Goal: Task Accomplishment & Management: Complete application form

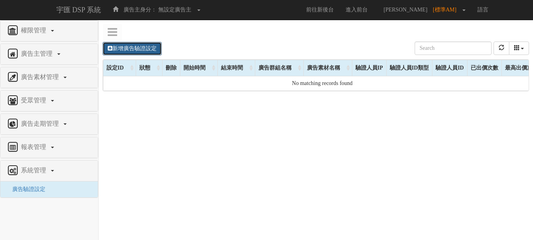
click at [148, 50] on link "新增廣告驗證設定" at bounding box center [132, 48] width 59 height 13
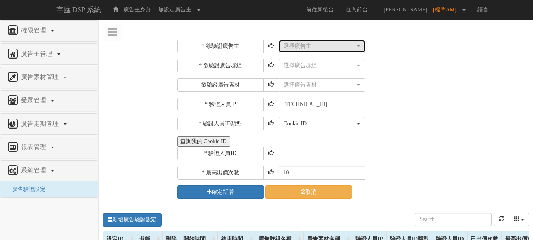
click at [293, 47] on div "選擇廣告主" at bounding box center [320, 46] width 72 height 8
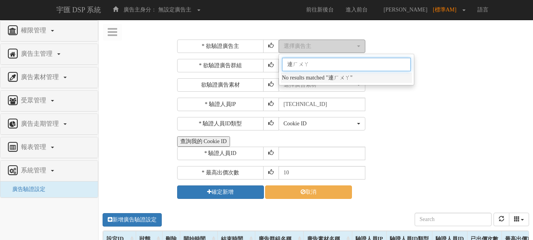
type input "聯華"
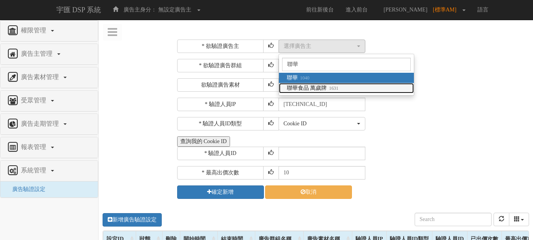
click at [302, 88] on span "聯華食品 萬歲牌 1631" at bounding box center [313, 88] width 52 height 8
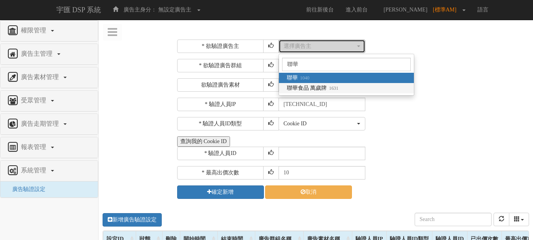
select select "1631"
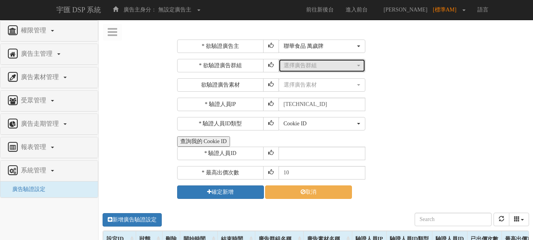
click at [306, 66] on div "選擇廣告群組" at bounding box center [320, 66] width 72 height 8
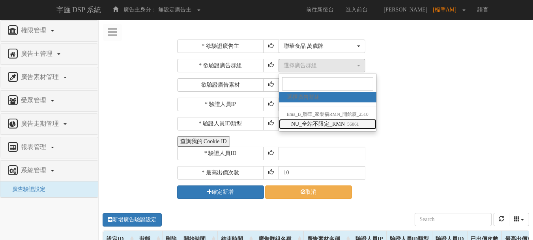
click at [336, 125] on span "NU_全站不限定_RMN 56061" at bounding box center [325, 124] width 68 height 8
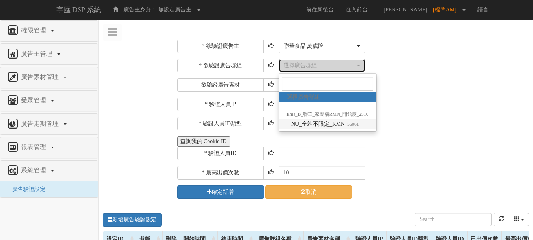
select select "56061"
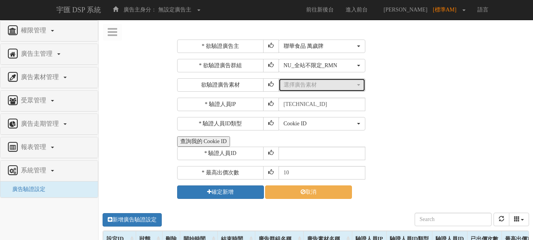
click at [328, 88] on div "選擇廣告素材" at bounding box center [320, 85] width 72 height 8
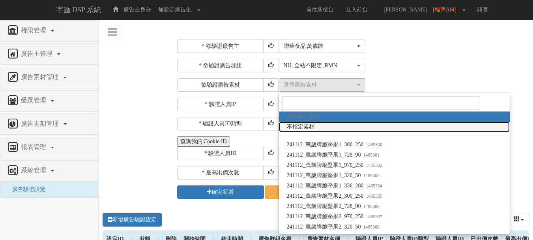
click at [374, 128] on link "不指定素材" at bounding box center [394, 127] width 231 height 10
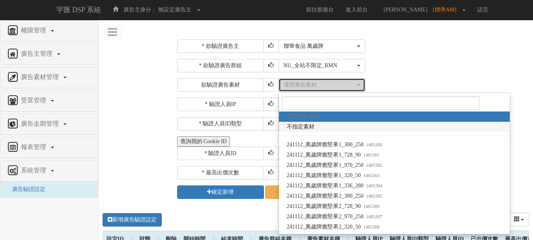
select select "-1"
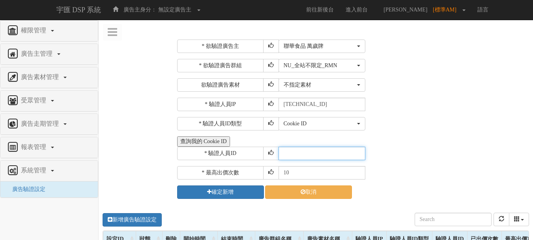
click at [297, 158] on input "text" at bounding box center [322, 152] width 87 height 13
type input "CER20250507102708866295"
click at [408, 100] on div "* 驗證人員IP [TECHNICAL_ID]" at bounding box center [352, 104] width 351 height 13
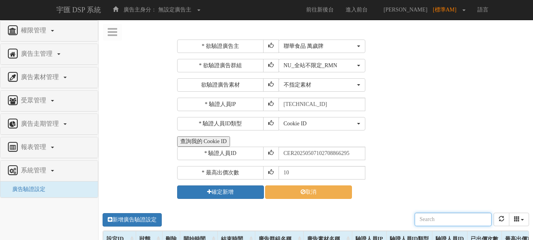
click at [231, 215] on div "新增廣告驗證設定 設定ID 狀態 刪除 開始時間 結束時間 廣告主ID 廣告主名稱 廣告走期ID 廣告走期名稱 廣告群組ID 廣告群組名稱 廣告素材 廣告素材…" at bounding box center [316, 219] width 427 height 22
click at [510, 91] on div "選擇廣告素材 不指定素材 241112_萬歲牌脆堅果1_300_250 241112_萬歲牌脆堅果1_728_90 241112_萬歲牌脆堅果1_970_25…" at bounding box center [403, 84] width 249 height 13
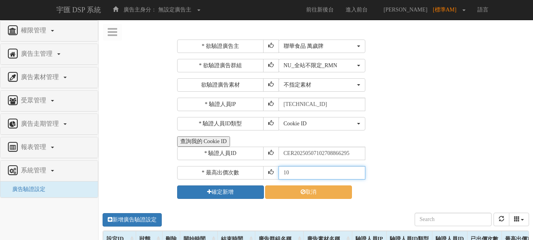
click at [285, 173] on input "10" at bounding box center [322, 172] width 87 height 13
click at [286, 171] on input "10" at bounding box center [322, 172] width 87 height 13
type input "30"
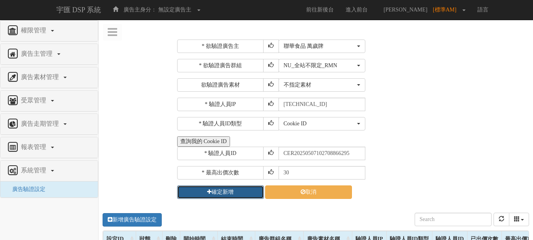
click at [227, 191] on button "確定新增" at bounding box center [220, 191] width 87 height 13
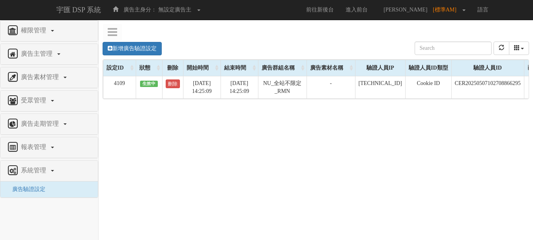
scroll to position [0, 73]
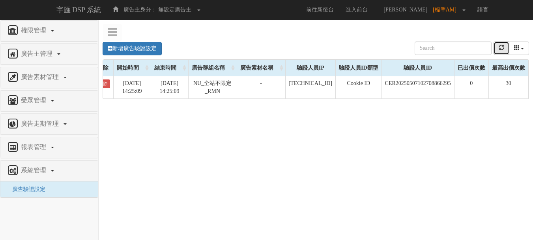
click at [497, 49] on button "refresh" at bounding box center [502, 47] width 16 height 13
click at [501, 48] on icon "refresh" at bounding box center [502, 48] width 6 height 6
click at [503, 47] on icon "refresh" at bounding box center [502, 48] width 6 height 6
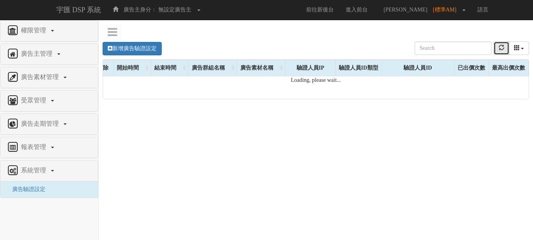
scroll to position [0, 70]
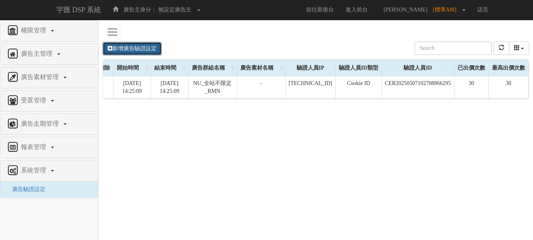
click at [149, 47] on link "新增廣告驗證設定" at bounding box center [132, 48] width 59 height 13
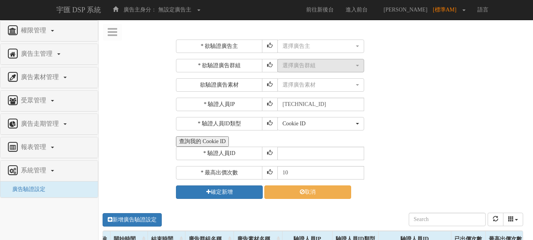
scroll to position [0, 64]
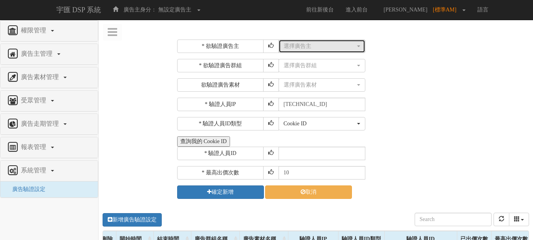
click at [301, 50] on button "選擇廣告主" at bounding box center [322, 45] width 87 height 13
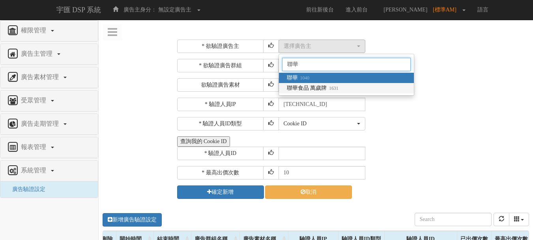
type input "聯華"
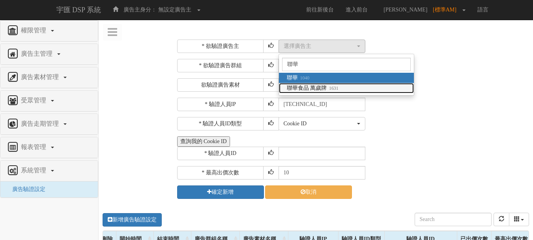
click at [312, 87] on span "聯華食品 萬歲牌 1631" at bounding box center [313, 88] width 52 height 8
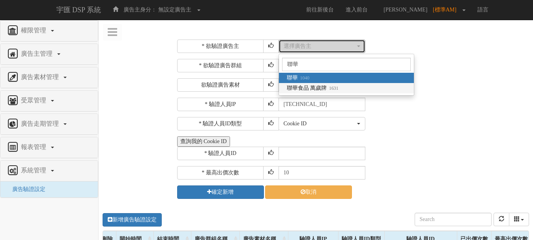
select select "1631"
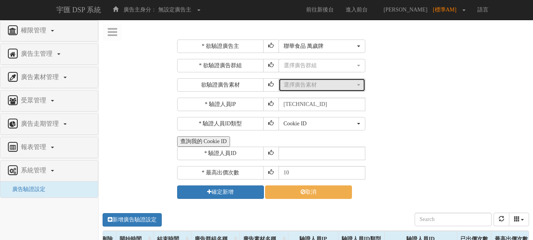
click at [304, 82] on div "選擇廣告素材" at bounding box center [320, 85] width 72 height 8
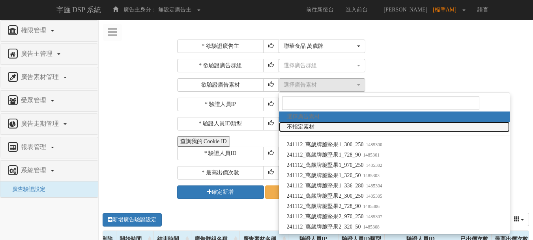
click at [310, 126] on span "不指定素材" at bounding box center [301, 127] width 28 height 8
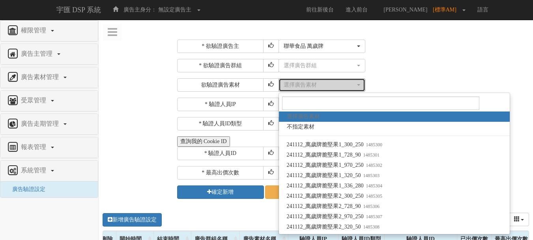
select select "-1"
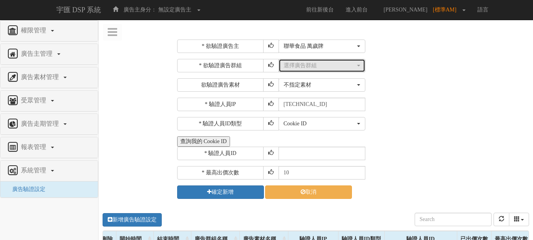
click at [308, 68] on div "選擇廣告群組" at bounding box center [320, 66] width 72 height 8
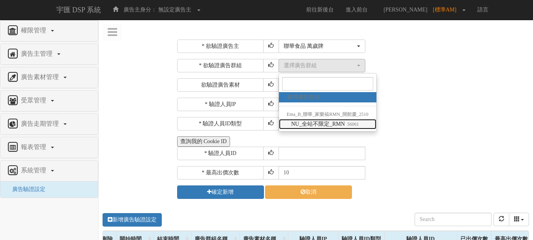
drag, startPoint x: 312, startPoint y: 126, endPoint x: 309, endPoint y: 131, distance: 6.0
click at [312, 126] on span "NU_全站不限定_RMN 56061" at bounding box center [325, 124] width 68 height 8
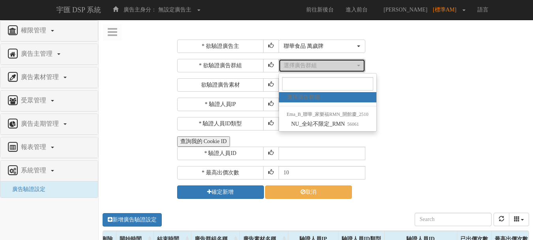
select select "56061"
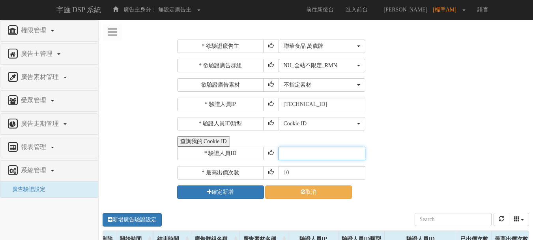
click at [300, 149] on input "text" at bounding box center [322, 152] width 87 height 13
type input "CER20250507102708866295"
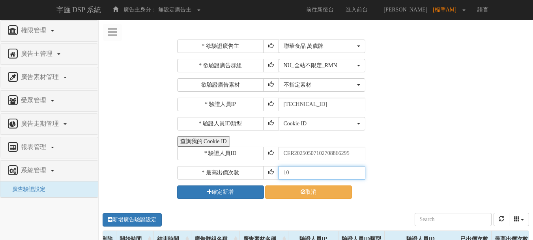
click at [286, 171] on input "10" at bounding box center [322, 172] width 87 height 13
type input "30"
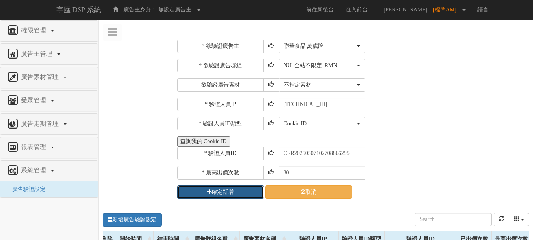
click at [226, 196] on button "確定新增" at bounding box center [220, 191] width 87 height 13
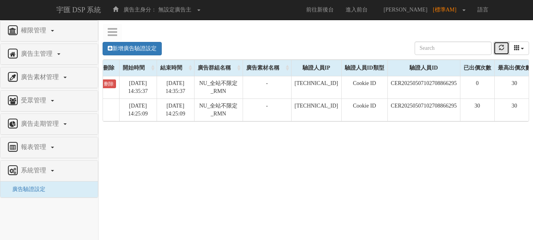
click at [501, 46] on icon "refresh" at bounding box center [502, 48] width 6 height 6
click at [498, 49] on button "refresh" at bounding box center [502, 47] width 16 height 13
click at [496, 45] on button "refresh" at bounding box center [502, 47] width 16 height 13
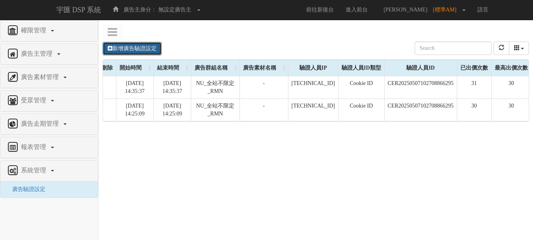
click at [149, 46] on link "新增廣告驗證設定" at bounding box center [132, 48] width 59 height 13
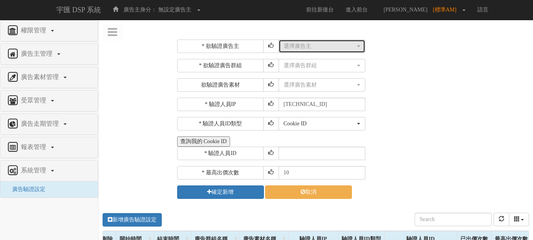
click at [312, 45] on div "選擇廣告主" at bounding box center [320, 46] width 72 height 8
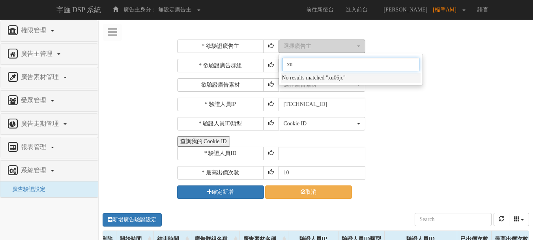
type input "x"
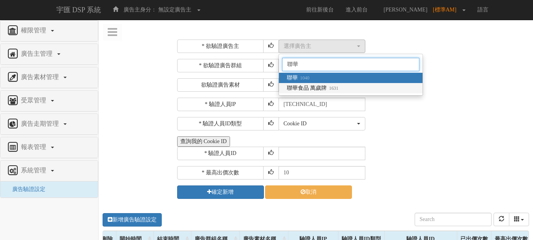
type input "聯華"
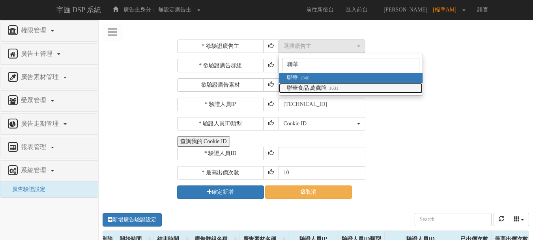
click at [352, 86] on link "聯華食品 萬歲牌 1631" at bounding box center [351, 88] width 144 height 10
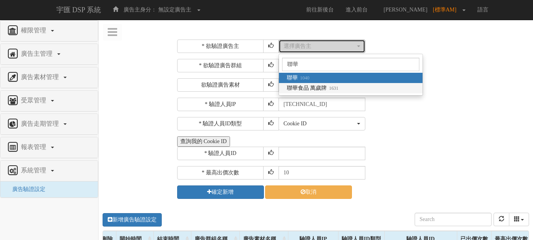
select select "1631"
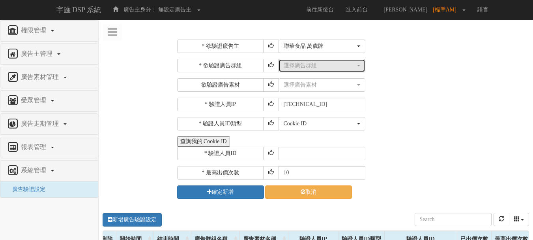
click at [310, 68] on div "選擇廣告群組" at bounding box center [320, 66] width 72 height 8
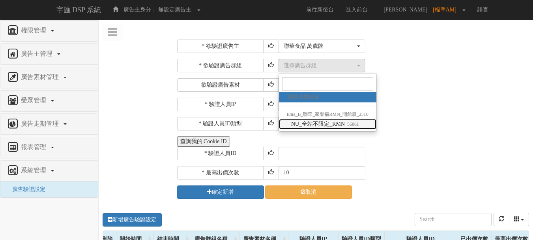
click at [306, 122] on span "NU_全站不限定_RMN 56061" at bounding box center [325, 124] width 68 height 8
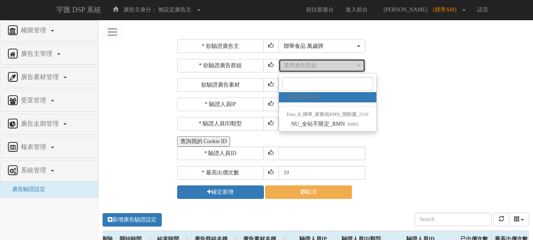
select select "56061"
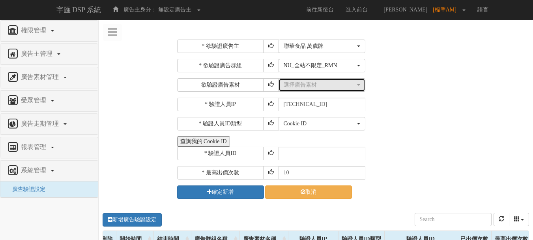
click at [306, 91] on button "選擇廣告素材" at bounding box center [322, 84] width 87 height 13
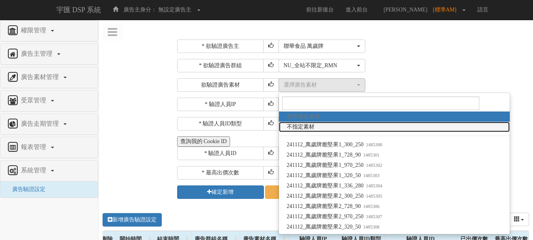
click at [307, 126] on span "不指定素材" at bounding box center [301, 127] width 28 height 8
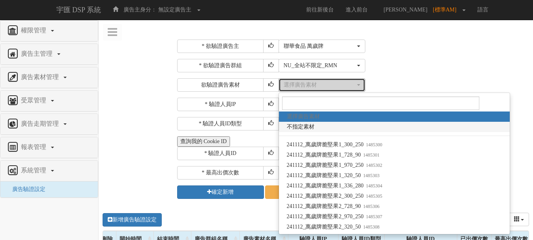
select select "-1"
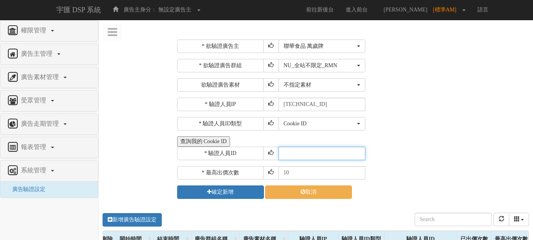
click at [295, 149] on input "text" at bounding box center [322, 152] width 87 height 13
type input "CER20250507102708866295"
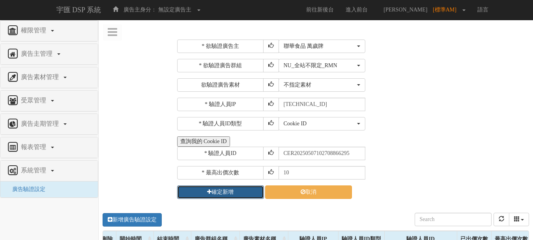
click at [235, 187] on button "確定新增" at bounding box center [220, 191] width 87 height 13
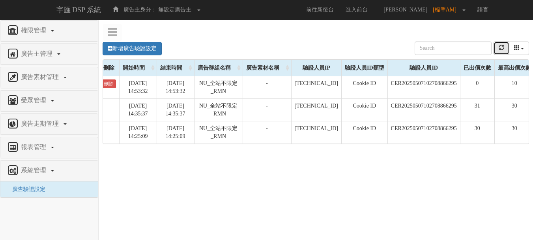
click at [498, 45] on button "refresh" at bounding box center [502, 47] width 16 height 13
